Goal: Task Accomplishment & Management: Manage account settings

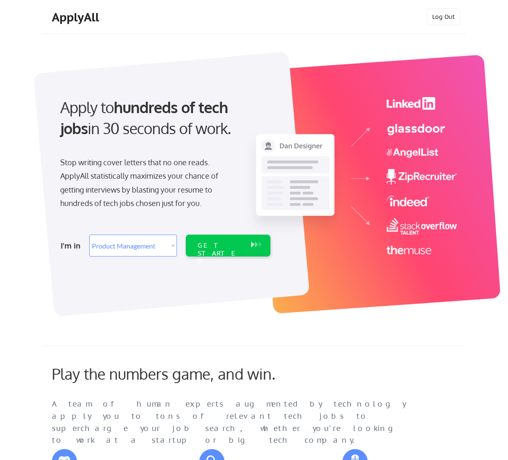
select select ""product""
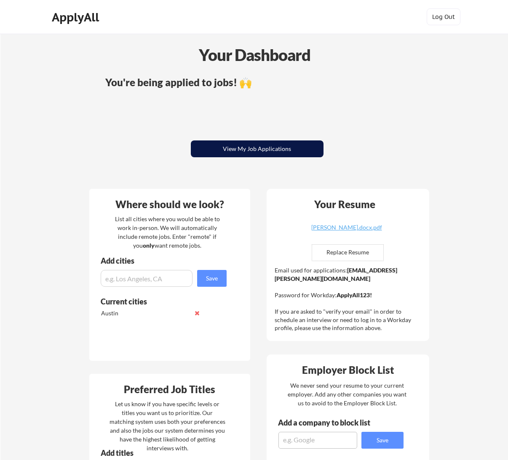
click at [294, 152] on button "View My Job Applications" at bounding box center [257, 149] width 133 height 17
